Goal: Task Accomplishment & Management: Complete application form

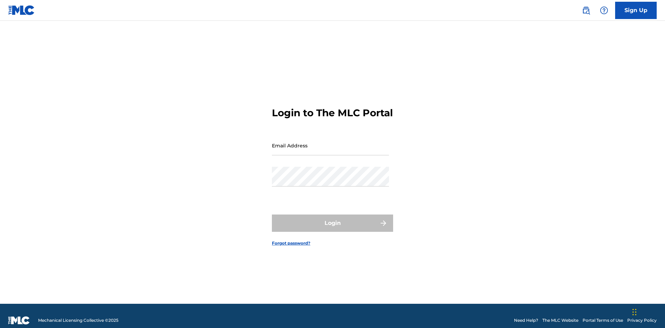
scroll to position [9, 0]
click at [331, 142] on input "Email Address" at bounding box center [330, 146] width 117 height 20
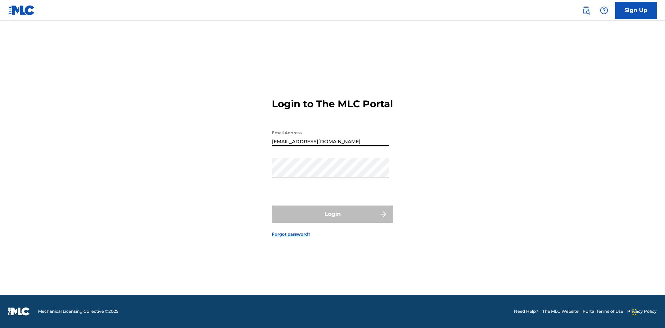
type input "[EMAIL_ADDRESS][DOMAIN_NAME]"
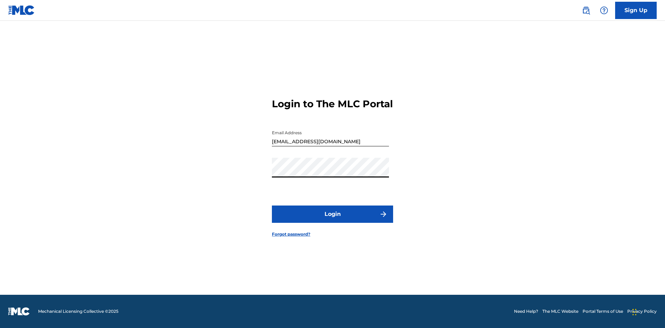
click at [333, 220] on button "Login" at bounding box center [332, 214] width 121 height 17
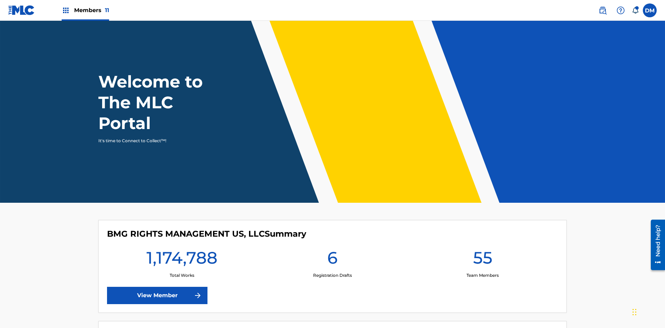
click at [650, 10] on label at bounding box center [650, 10] width 14 height 14
click at [650, 10] on input "[PERSON_NAME] [PERSON_NAME] [PERSON_NAME][EMAIL_ADDRESS][DOMAIN_NAME] Notificat…" at bounding box center [650, 10] width 0 height 0
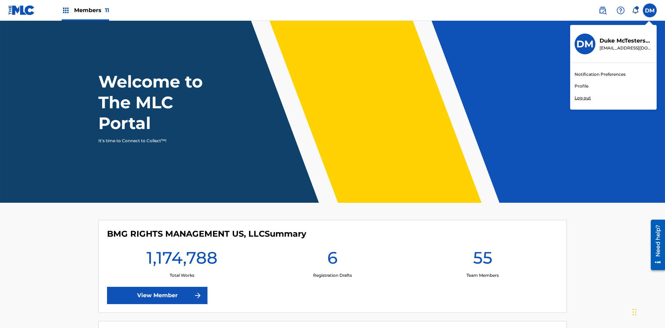
scroll to position [42, 0]
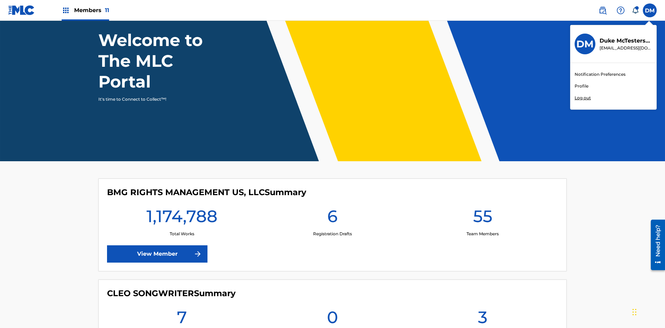
click at [581, 86] on link "Profile" at bounding box center [582, 86] width 14 height 6
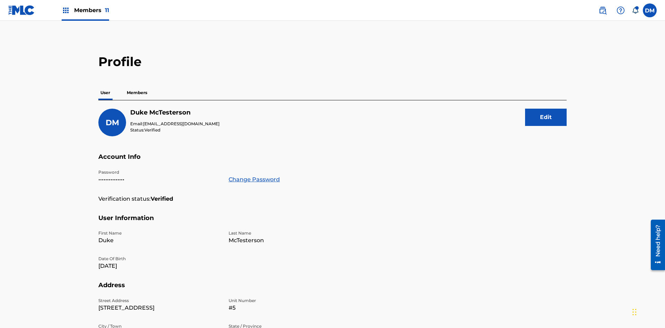
click at [137, 86] on p "Members" at bounding box center [137, 93] width 25 height 15
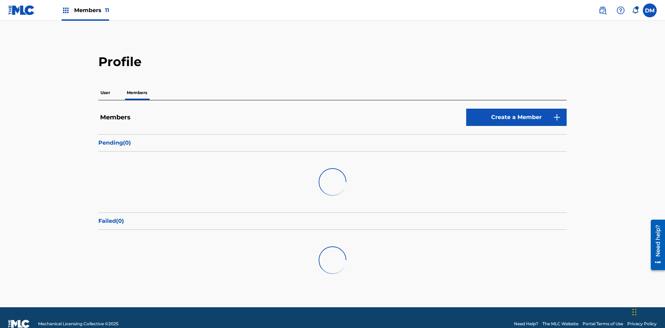
click at [517, 109] on link "Create a Member" at bounding box center [516, 117] width 100 height 17
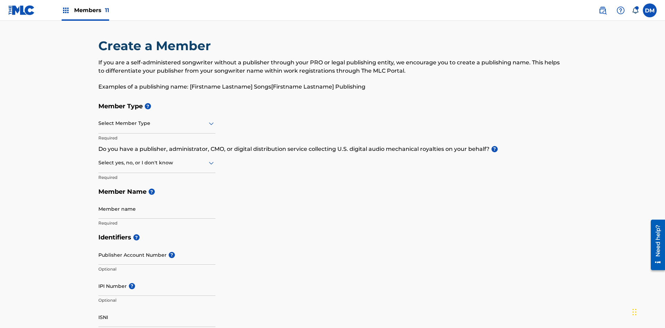
scroll to position [78, 0]
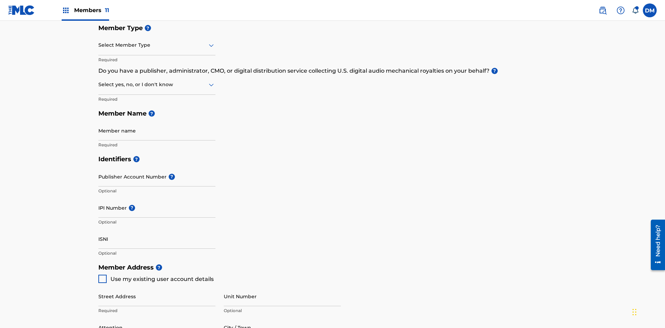
click at [99, 45] on input "text" at bounding box center [98, 45] width 1 height 7
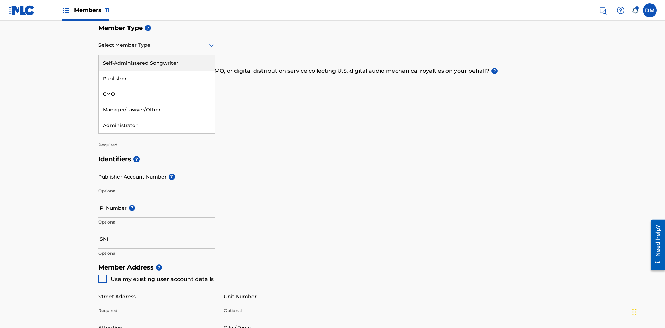
click at [157, 79] on div "Publisher" at bounding box center [157, 79] width 116 height 16
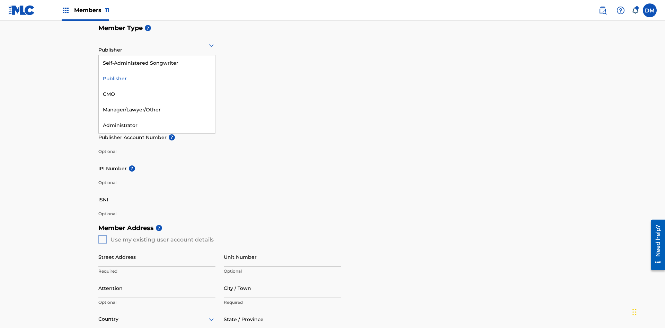
click at [157, 94] on div "CMO" at bounding box center [157, 95] width 116 height 16
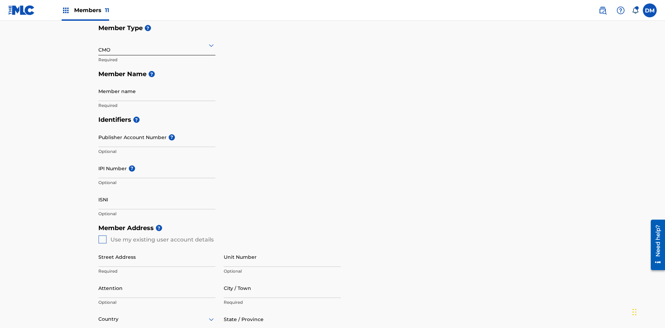
click at [99, 45] on input "text" at bounding box center [98, 45] width 1 height 7
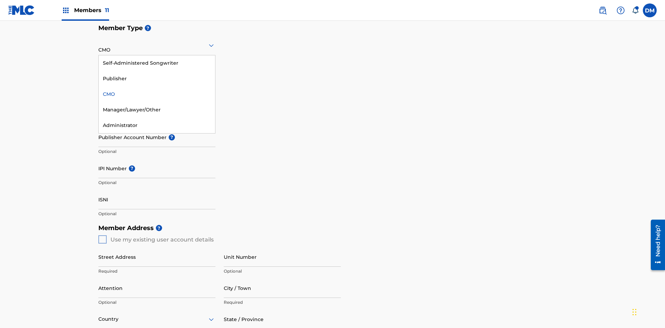
click at [157, 63] on div "Self-Administered Songwriter" at bounding box center [157, 63] width 116 height 16
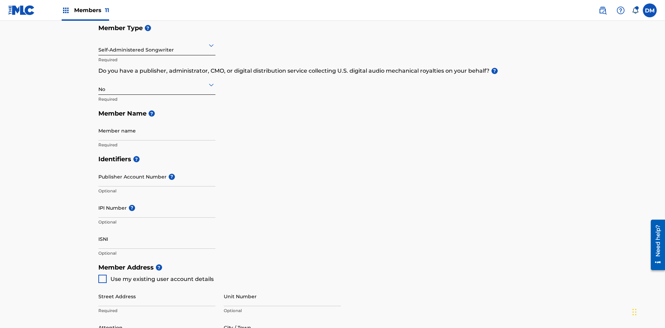
scroll to position [312, 0]
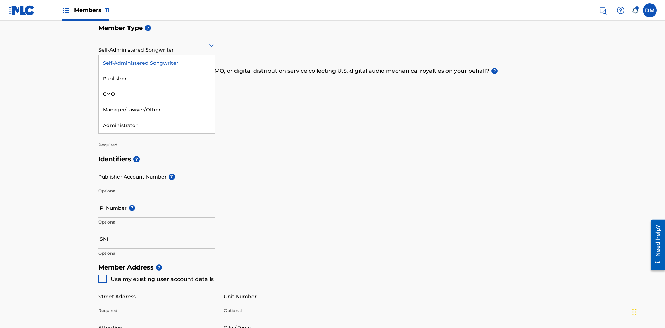
click at [157, 110] on div "Manager/Lawyer/Other" at bounding box center [157, 110] width 116 height 16
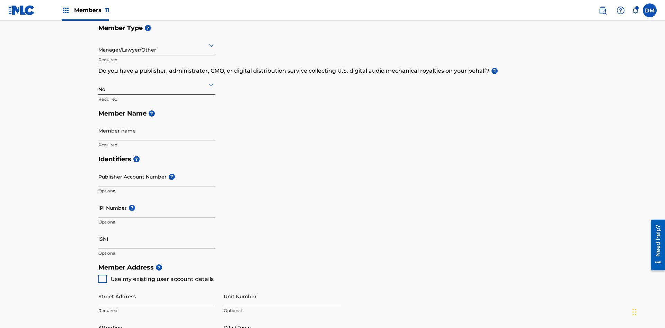
scroll to position [312, 0]
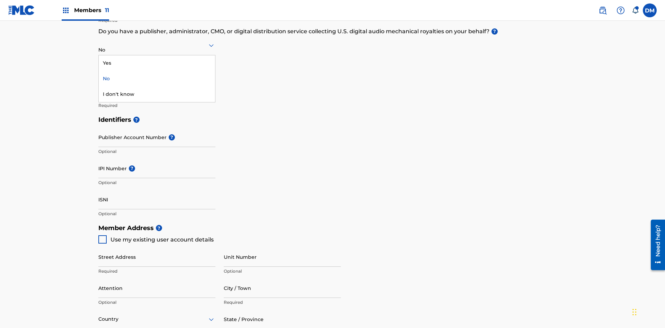
click at [157, 63] on div "Yes" at bounding box center [157, 63] width 116 height 16
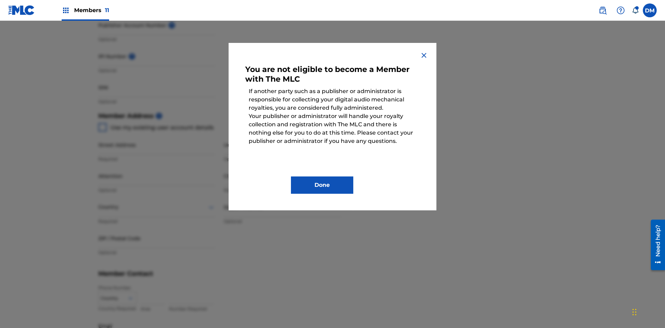
click at [322, 185] on button "Done" at bounding box center [322, 185] width 62 height 17
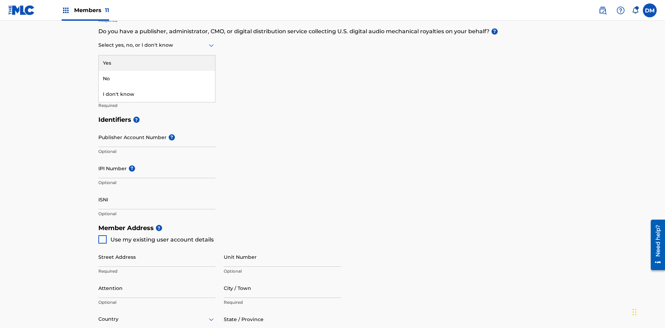
click at [157, 94] on div "I don't know" at bounding box center [157, 95] width 116 height 16
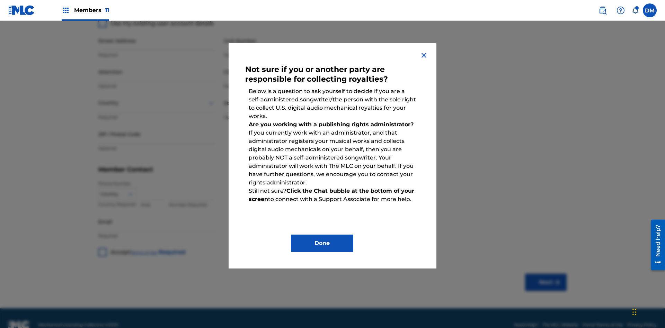
click at [322, 244] on button "Done" at bounding box center [322, 243] width 62 height 17
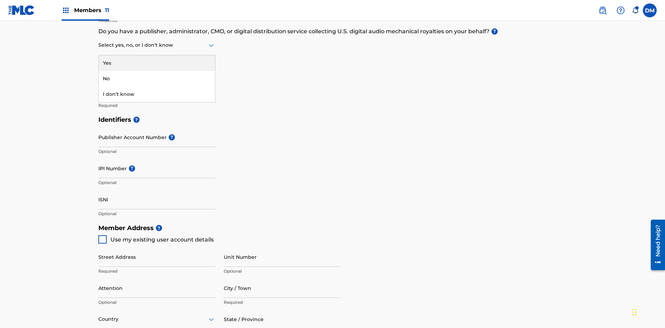
click at [157, 79] on div "No" at bounding box center [157, 79] width 116 height 16
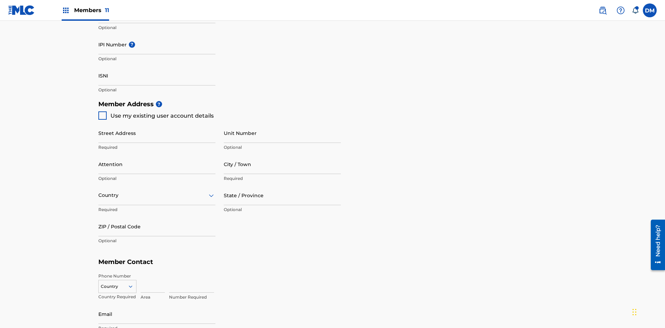
scroll to position [301, 0]
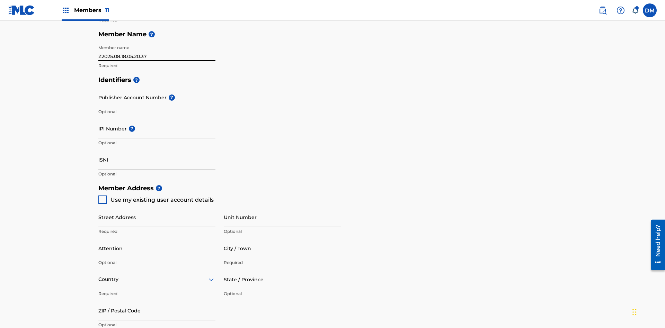
type input "Z2025.08.18.05.20.37"
click at [157, 208] on input "Street Address" at bounding box center [156, 218] width 117 height 20
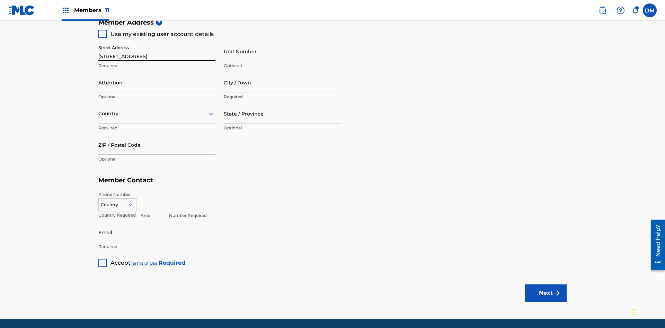
type input "[STREET_ADDRESS]"
click at [282, 51] on input "Unit Number" at bounding box center [282, 52] width 117 height 20
type input "Unit A"
click at [157, 73] on input "Attention" at bounding box center [156, 83] width 117 height 20
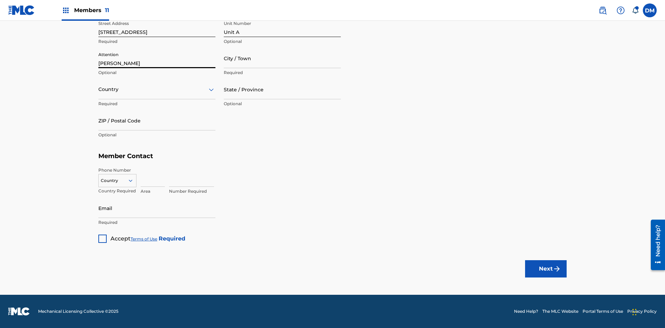
type input "[PERSON_NAME]"
click at [282, 58] on input "City / Town" at bounding box center [282, 59] width 117 height 20
type input "[GEOGRAPHIC_DATA]"
click at [99, 89] on input "text" at bounding box center [98, 89] width 1 height 7
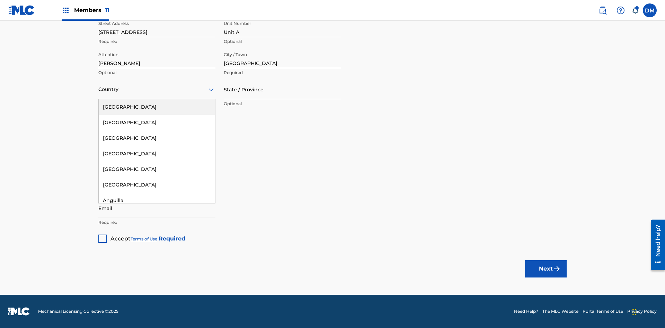
click at [157, 107] on div "[GEOGRAPHIC_DATA]" at bounding box center [157, 107] width 116 height 16
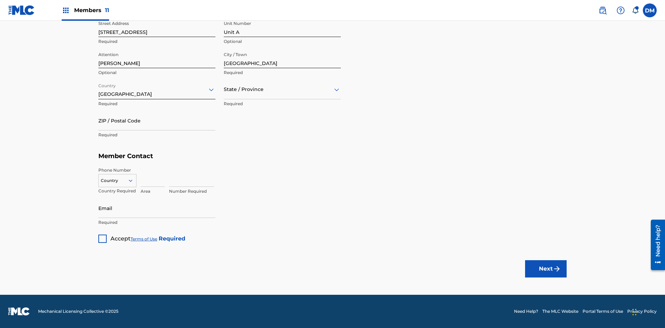
click at [224, 89] on input "text" at bounding box center [224, 89] width 1 height 7
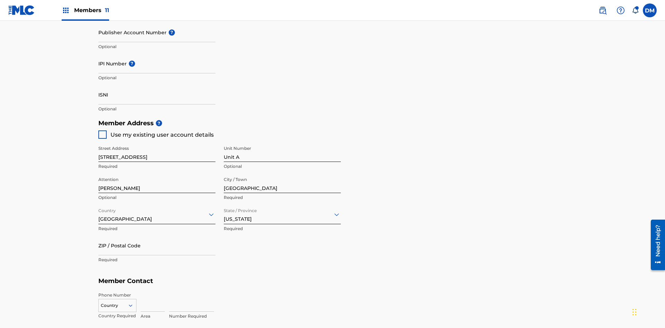
click at [157, 236] on input "ZIP / Postal Code" at bounding box center [156, 246] width 117 height 20
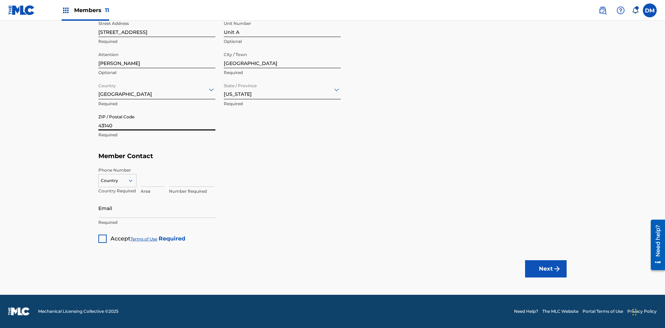
type input "43140"
click at [133, 181] on icon at bounding box center [131, 181] width 6 height 6
click at [117, 192] on div "US, [GEOGRAPHIC_DATA] +1" at bounding box center [117, 198] width 37 height 27
click at [153, 177] on input at bounding box center [153, 177] width 24 height 20
type input "740"
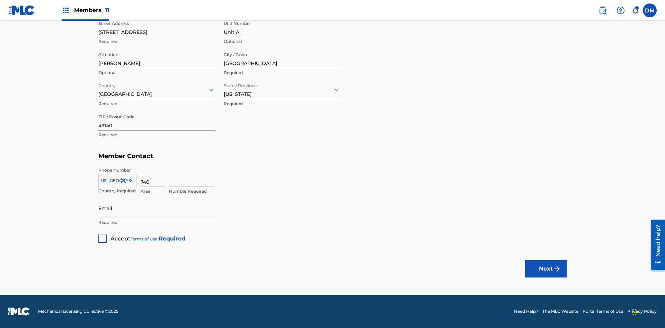
click at [192, 177] on input at bounding box center [191, 177] width 45 height 20
type input "8675309"
click at [157, 208] on input "Email" at bounding box center [156, 209] width 117 height 20
type input "[EMAIL_ADDRESS][DOMAIN_NAME]"
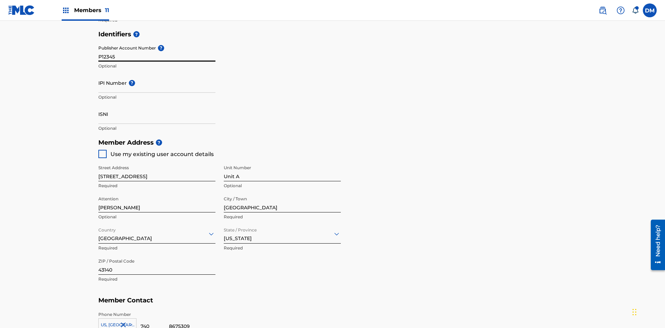
type input "P12345"
click at [157, 73] on input "IPI Number ?" at bounding box center [156, 83] width 117 height 20
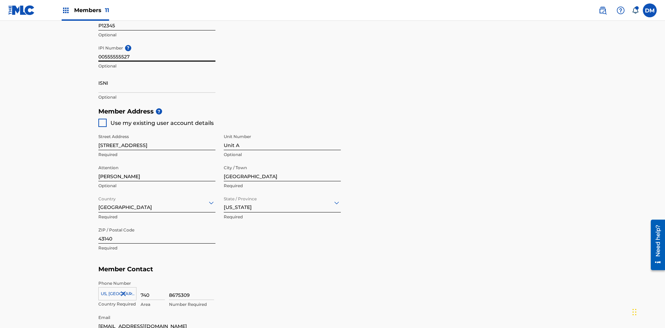
type input "00555555527"
click at [157, 73] on input "ISNI" at bounding box center [156, 83] width 117 height 20
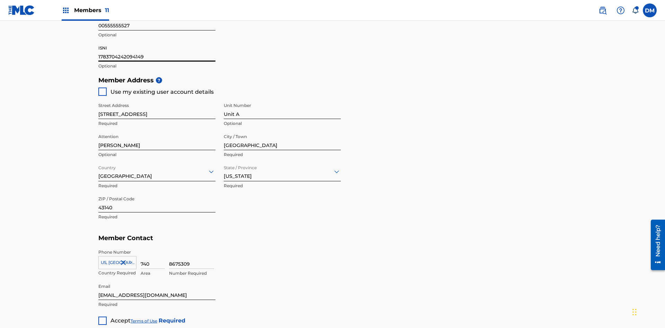
type input "1783704242094149"
click at [103, 317] on div at bounding box center [102, 321] width 8 height 8
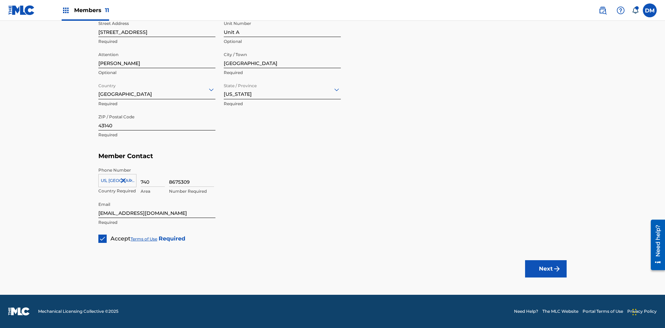
click at [546, 269] on button "Next" at bounding box center [546, 269] width 42 height 17
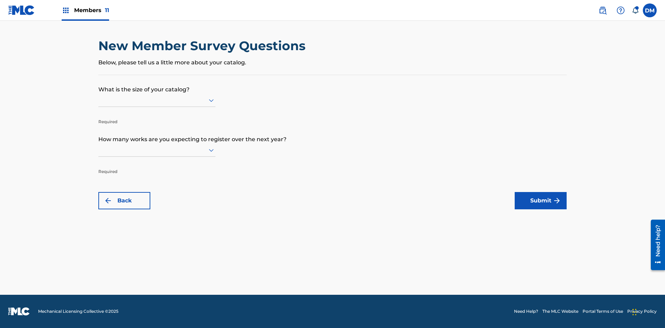
click at [99, 100] on input "text" at bounding box center [98, 100] width 1 height 7
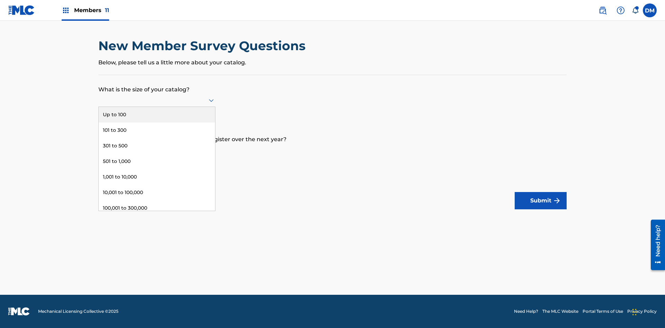
click at [157, 115] on div "Up to 100" at bounding box center [157, 115] width 116 height 16
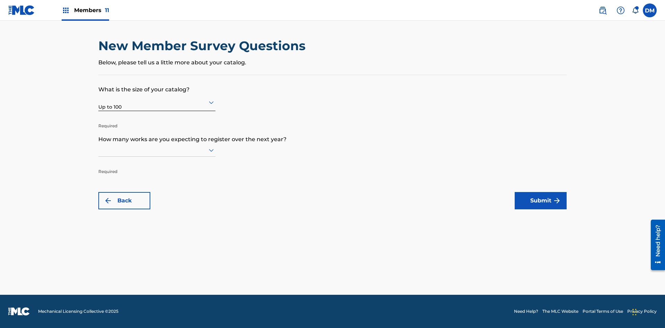
click at [99, 150] on input "text" at bounding box center [98, 150] width 1 height 7
click at [157, 180] on div "101 to 300" at bounding box center [157, 181] width 116 height 16
click at [541, 201] on button "Submit" at bounding box center [541, 200] width 52 height 17
